Goal: Browse casually: Explore the website without a specific task or goal

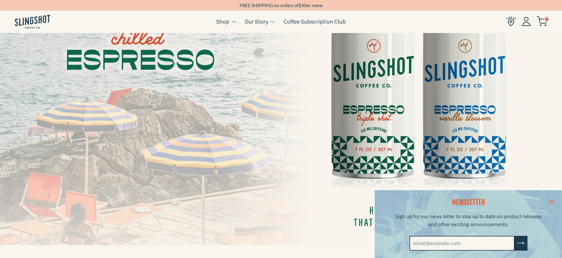
scroll to position [108, 0]
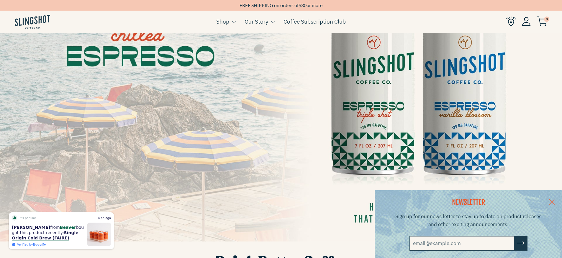
click at [555, 201] on link at bounding box center [551, 201] width 21 height 23
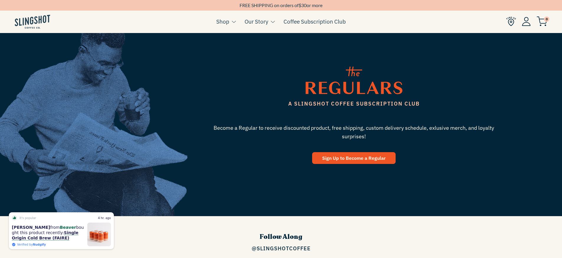
scroll to position [960, 0]
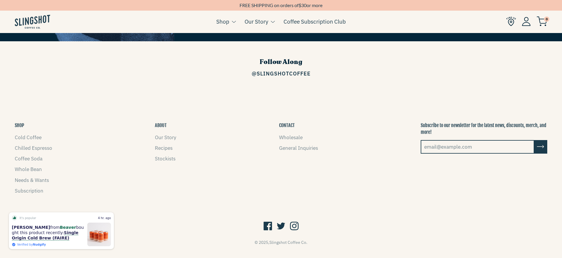
click at [294, 221] on icon at bounding box center [294, 226] width 9 height 11
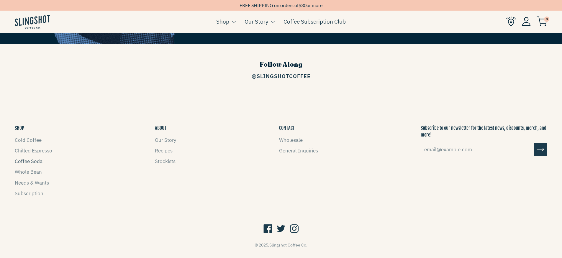
click at [38, 158] on link "Coffee Soda" at bounding box center [29, 161] width 28 height 6
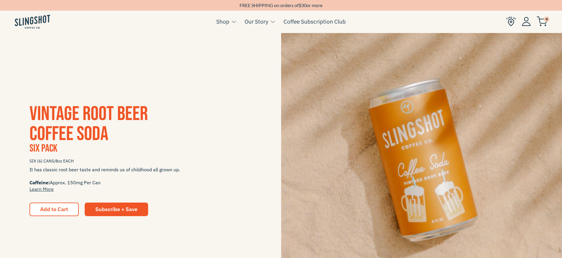
scroll to position [853, 0]
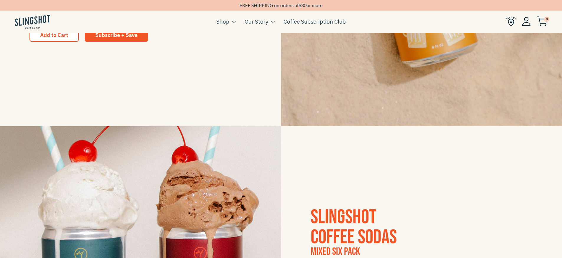
click at [321, 27] on ul "Cart ( 0 ) Shop Coffee Cold Coffee Chilled Espresso Coffee Soda Whole Bean Merch" at bounding box center [281, 21] width 562 height 23
click at [321, 25] on link "Coffee Subscription Club" at bounding box center [314, 21] width 62 height 9
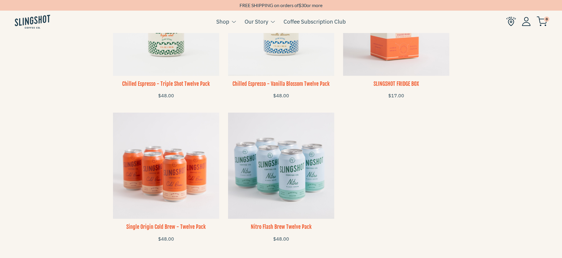
scroll to position [758, 0]
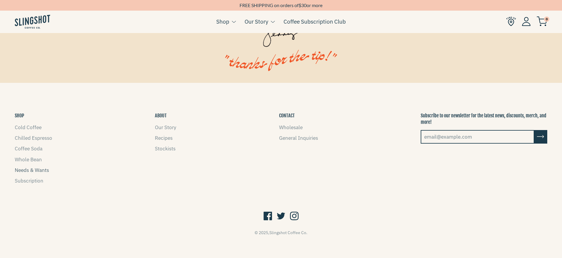
click at [38, 167] on link "Needs & Wants" at bounding box center [32, 170] width 34 height 6
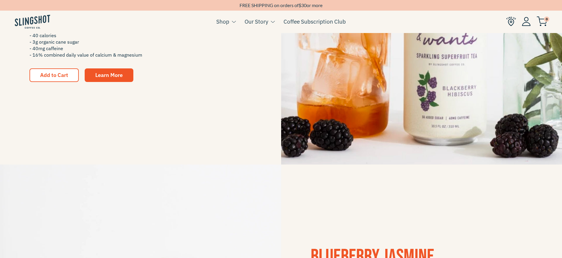
scroll to position [301, 0]
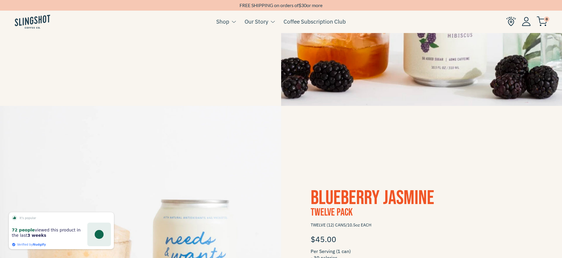
click at [311, 109] on div "Blueberry Jasmine TWELVE Pack TWELVE (12) CANS/10.5oz EACH $45.00 Per Serving (…" at bounding box center [281, 246] width 562 height 281
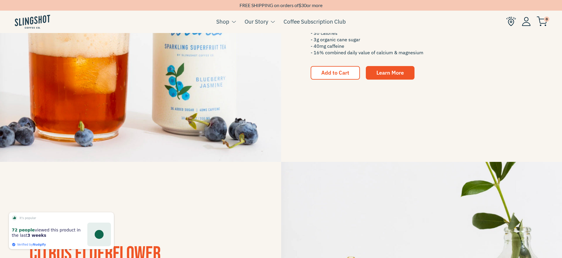
scroll to position [530, 0]
